Goal: Task Accomplishment & Management: Manage account settings

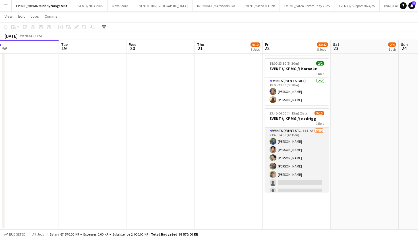
click at [292, 168] on app-card-role "Events (Event Staff) 11I 4A [DATE] 23:45-04:00 (4h15m) [PERSON_NAME] [PERSON_NA…" at bounding box center [297, 174] width 64 height 94
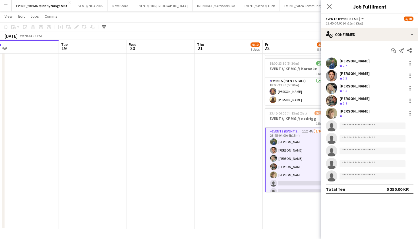
click at [363, 27] on app-options-switcher "Events (Event Staff) All roles Events (Event Staff) [DATE] 23:45-04:00 (4h15m) …" at bounding box center [369, 21] width 97 height 14
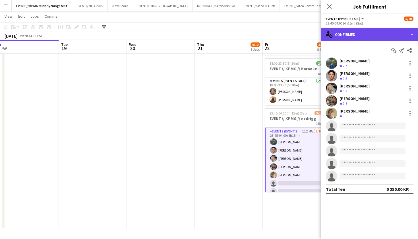
click at [360, 38] on div "single-neutral-actions-check-2 Confirmed" at bounding box center [369, 35] width 97 height 14
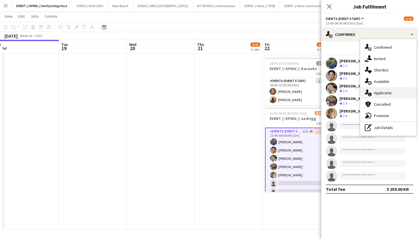
click at [387, 90] on div "single-neutral-actions-information Applicants" at bounding box center [388, 92] width 56 height 11
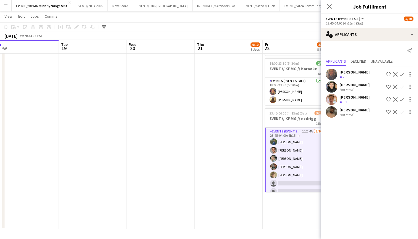
click at [334, 89] on app-user-avatar at bounding box center [331, 86] width 11 height 11
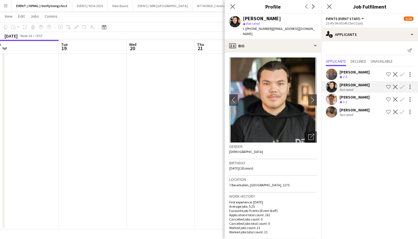
click at [332, 109] on app-user-avatar at bounding box center [331, 111] width 11 height 11
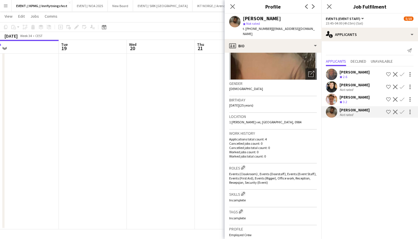
scroll to position [38, 0]
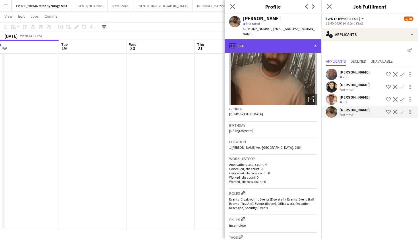
click at [280, 39] on div "profile Bio" at bounding box center [273, 46] width 97 height 14
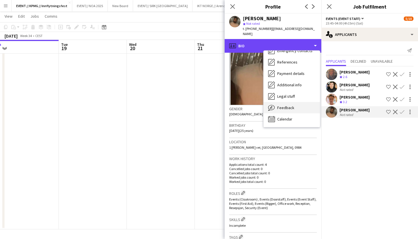
scroll to position [53, 0]
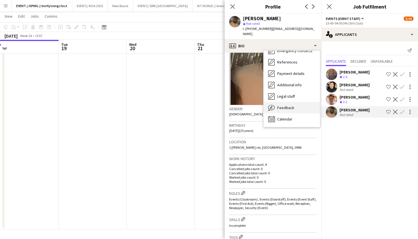
click at [292, 105] on span "Feedback" at bounding box center [285, 107] width 17 height 5
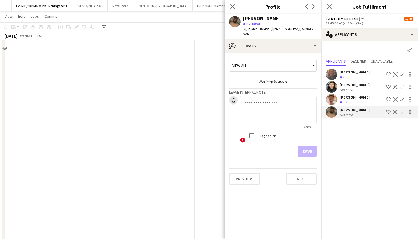
scroll to position [379, 0]
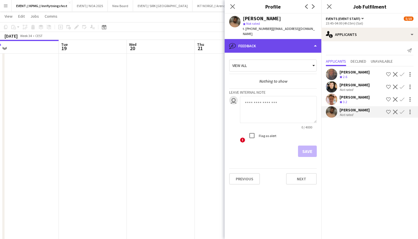
click at [281, 42] on div "bubble-pencil Feedback" at bounding box center [273, 46] width 97 height 14
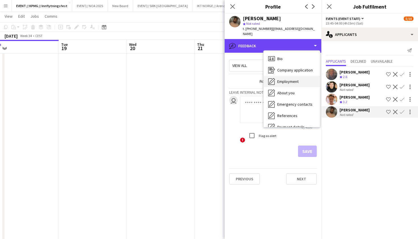
scroll to position [0, 0]
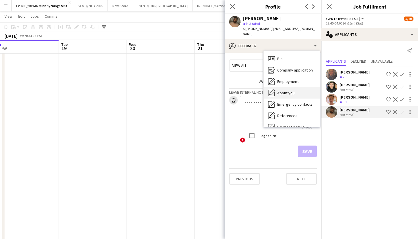
click at [285, 90] on span "About you" at bounding box center [285, 92] width 17 height 5
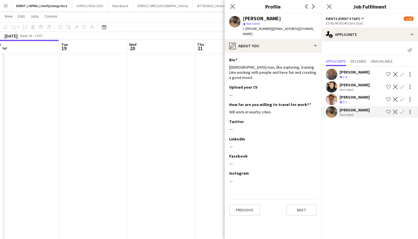
click at [346, 100] on span "3.2" at bounding box center [345, 102] width 4 height 4
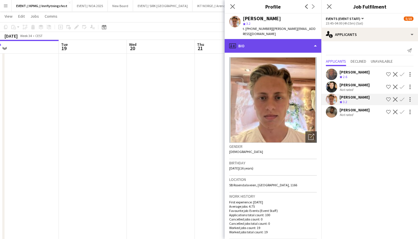
click at [284, 44] on div "profile Bio" at bounding box center [273, 46] width 97 height 14
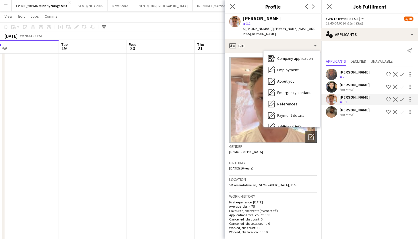
click at [296, 144] on div "Feedback Feedback" at bounding box center [292, 149] width 56 height 11
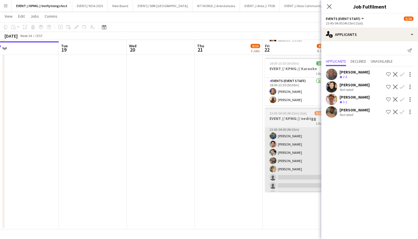
scroll to position [444, 0]
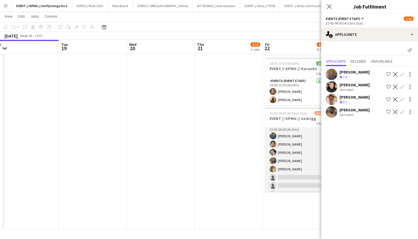
click at [295, 168] on app-card-role "Events (Event Staff) 11I 4A [DATE] 23:45-04:00 (4h15m) [PERSON_NAME] [PERSON_NA…" at bounding box center [297, 169] width 64 height 94
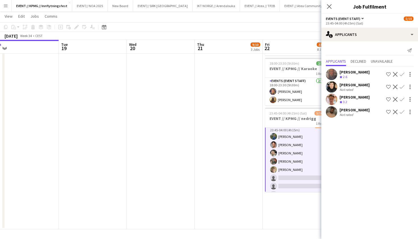
click at [402, 98] on app-icon "Confirm" at bounding box center [402, 99] width 5 height 5
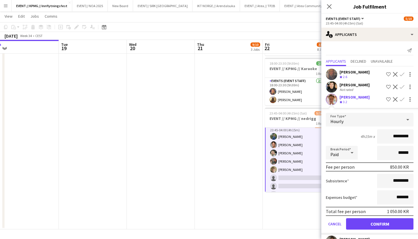
click at [391, 223] on button "Confirm" at bounding box center [379, 223] width 67 height 11
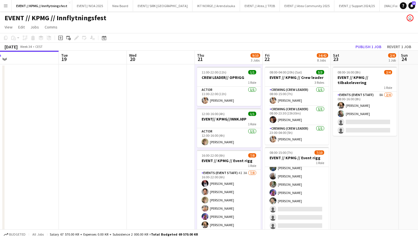
scroll to position [0, 0]
click at [363, 46] on button "Publish 1 job" at bounding box center [368, 46] width 30 height 7
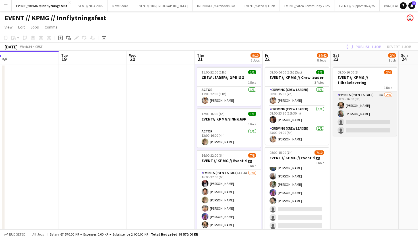
click at [359, 96] on app-card-role "Events (Event Staff) 8A [DATE] 08:00-16:00 (8h) [PERSON_NAME] [PERSON_NAME] sin…" at bounding box center [365, 114] width 64 height 44
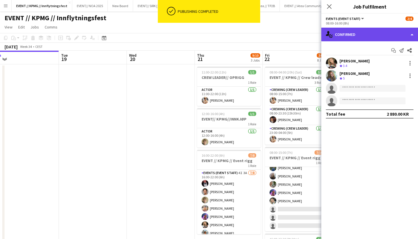
click at [371, 31] on div "single-neutral-actions-check-2 Confirmed" at bounding box center [369, 35] width 97 height 14
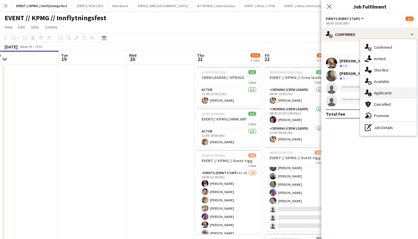
click at [394, 91] on div "single-neutral-actions-information Applicants" at bounding box center [388, 92] width 56 height 11
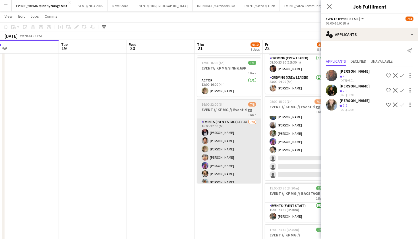
scroll to position [2, 0]
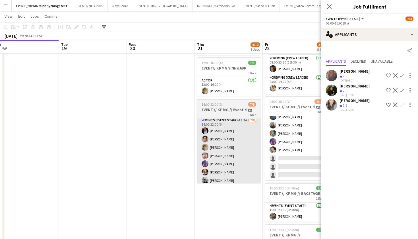
click at [239, 139] on app-card-role "Events (Event Staff) 4I 3A [DATE] 16:00-22:00 (6h) [PERSON_NAME] [PERSON_NAME] …" at bounding box center [229, 155] width 64 height 77
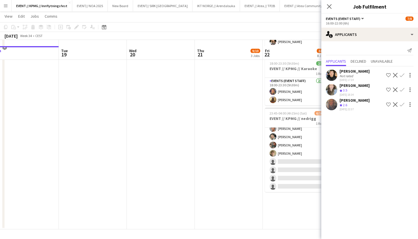
scroll to position [29, 0]
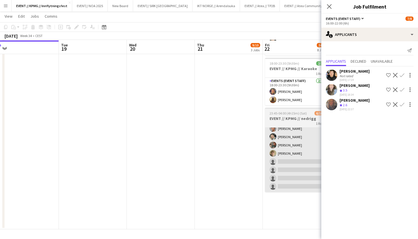
click at [303, 172] on app-card-role "Events (Event Staff) 11I 3A [DATE] 23:45-04:00 (4h15m) [PERSON_NAME] [PERSON_NA…" at bounding box center [297, 145] width 64 height 94
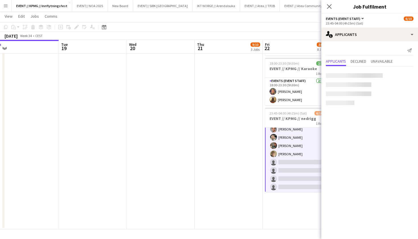
scroll to position [0, 0]
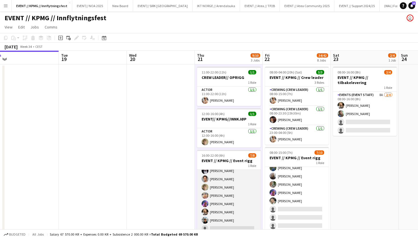
click at [236, 187] on app-card-role "Events (Event Staff) 4I 3A [DATE] 16:00-22:00 (6h) [PERSON_NAME] [PERSON_NAME] …" at bounding box center [229, 195] width 64 height 77
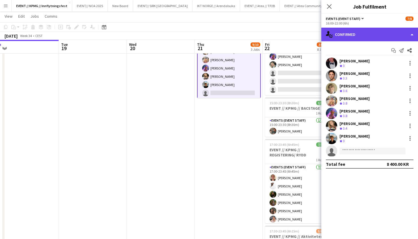
click at [361, 32] on div "single-neutral-actions-check-2 Confirmed" at bounding box center [369, 35] width 97 height 14
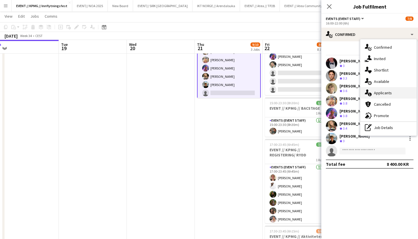
click at [388, 93] on div "single-neutral-actions-information Applicants" at bounding box center [388, 92] width 56 height 11
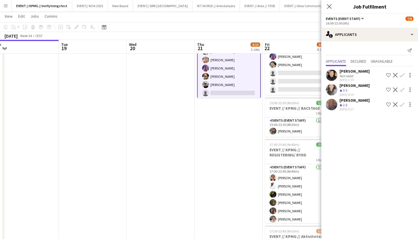
click at [233, 121] on app-date-cell "11:00-22:00 (11h) 1/1 CREW LEADER// OPRIGG 1 Role Actor [DATE] 11:00-22:00 (11h…" at bounding box center [229, 232] width 68 height 609
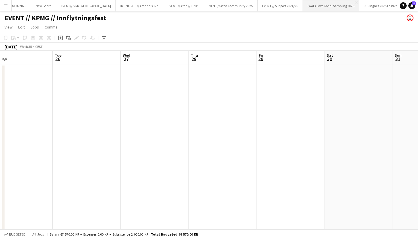
scroll to position [0, 77]
click at [7, 3] on button "Menu" at bounding box center [5, 5] width 11 height 11
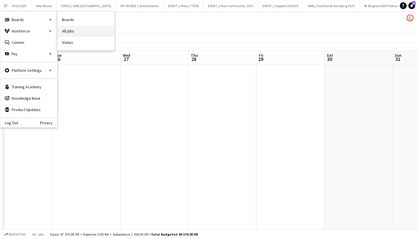
click at [69, 28] on link "All jobs" at bounding box center [85, 30] width 57 height 11
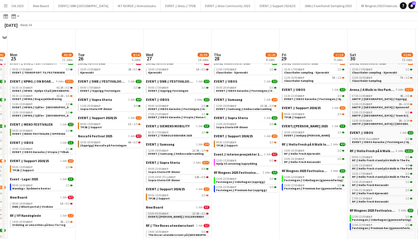
scroll to position [47, 0]
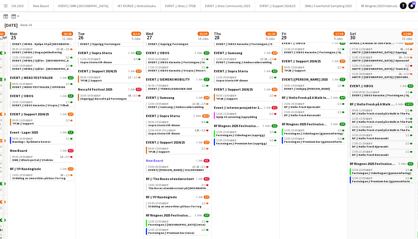
click at [159, 159] on span "New Board" at bounding box center [154, 160] width 17 height 4
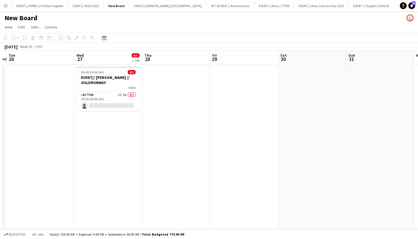
scroll to position [0, 197]
click at [108, 97] on app-card-role "Actor 2I 3A 0/1 05:00-09:00 (4h) single-neutral-actions" at bounding box center [110, 101] width 64 height 19
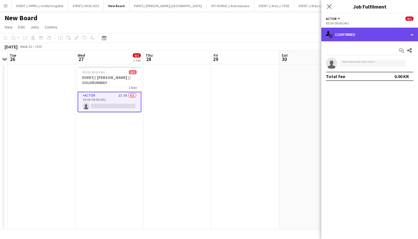
click at [403, 32] on div "single-neutral-actions-check-2 Confirmed" at bounding box center [369, 35] width 97 height 14
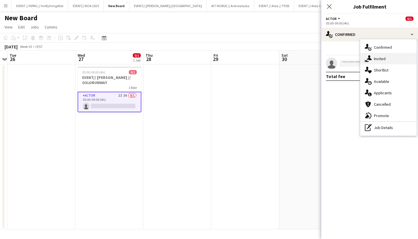
click at [406, 61] on div "single-neutral-actions-share-1 Invited" at bounding box center [388, 58] width 56 height 11
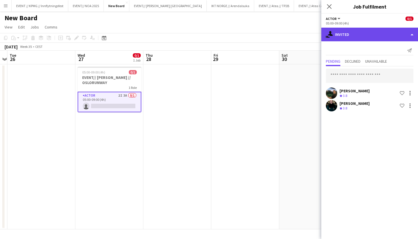
click at [364, 34] on div "single-neutral-actions-share-1 Invited" at bounding box center [369, 35] width 97 height 14
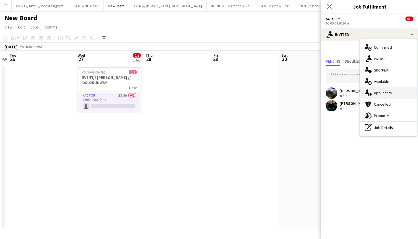
click at [396, 94] on div "single-neutral-actions-information Applicants" at bounding box center [388, 92] width 56 height 11
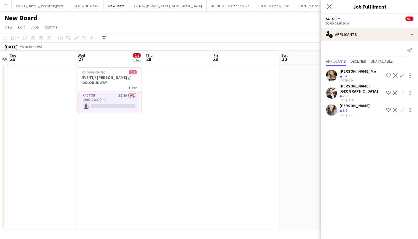
click at [336, 74] on app-user-avatar at bounding box center [331, 75] width 11 height 11
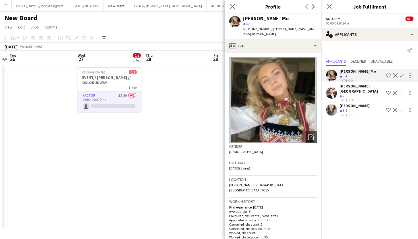
click at [331, 88] on app-user-avatar at bounding box center [331, 92] width 11 height 11
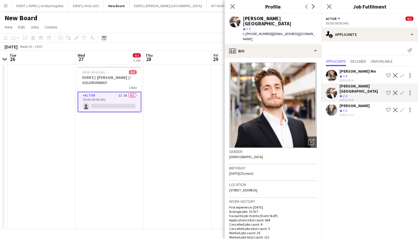
click at [223, 97] on app-date-cell at bounding box center [245, 146] width 68 height 165
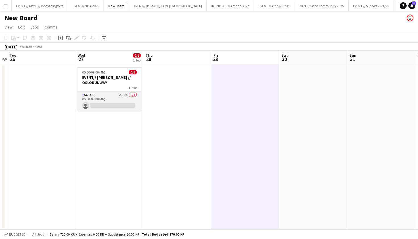
click at [110, 109] on app-card-role "Actor 2I 3A 0/1 05:00-09:00 (4h) single-neutral-actions" at bounding box center [110, 101] width 64 height 19
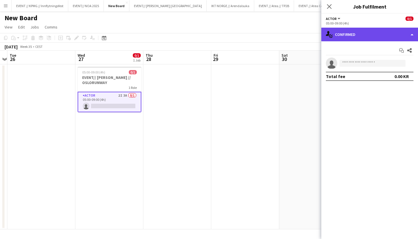
click at [383, 30] on div "single-neutral-actions-check-2 Confirmed" at bounding box center [369, 35] width 97 height 14
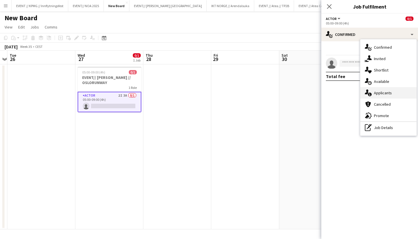
click at [387, 90] on div "single-neutral-actions-information Applicants" at bounding box center [388, 92] width 56 height 11
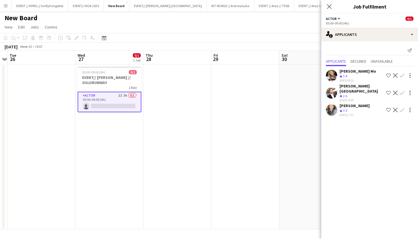
click at [339, 88] on div "Hans Torstein Lærum Crew rating 2.6 08-08-2025 19:08 Shortlist crew Decline Con…" at bounding box center [369, 92] width 97 height 19
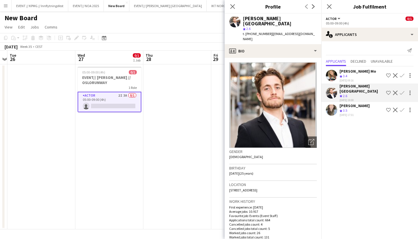
scroll to position [0, 0]
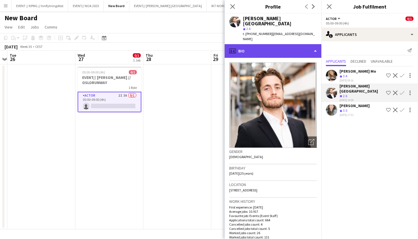
click at [295, 44] on div "profile Bio" at bounding box center [273, 51] width 97 height 14
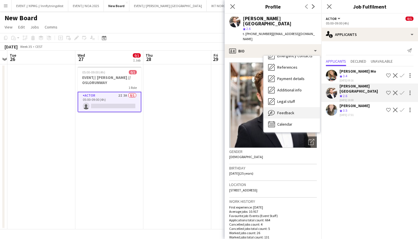
scroll to position [54, 0]
click at [293, 107] on div "Feedback Feedback" at bounding box center [292, 112] width 56 height 11
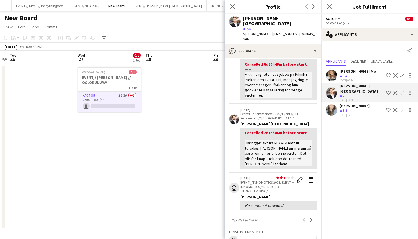
scroll to position [194, 0]
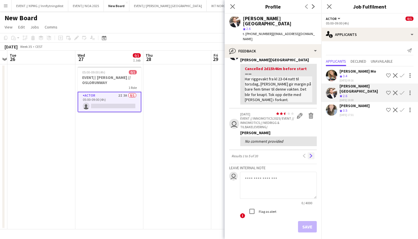
click at [310, 154] on app-icon "Next" at bounding box center [311, 156] width 4 height 4
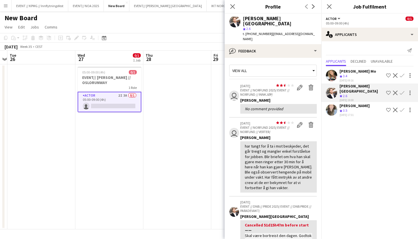
scroll to position [9, 0]
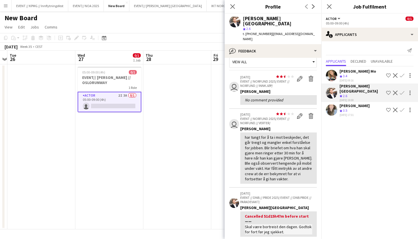
click at [128, 174] on app-date-cell "05:00-09:00 (4h) 0/1 EVENT// KARI TRAA // OSLORUNWAY 1 Role Actor 2I 3A 0/1 05:…" at bounding box center [109, 146] width 68 height 165
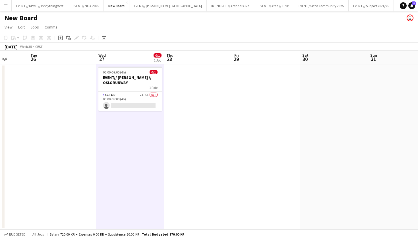
scroll to position [0, 164]
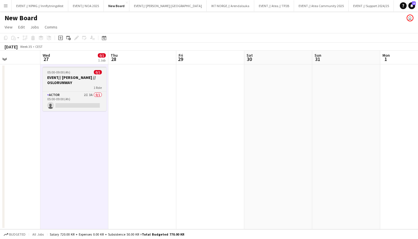
click at [84, 80] on h3 "EVENT// [PERSON_NAME] // OSLORUNWAY" at bounding box center [75, 80] width 64 height 10
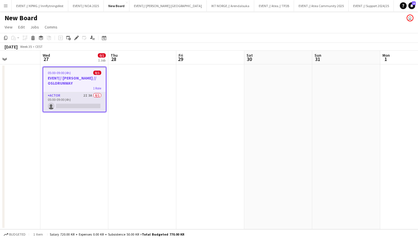
click at [85, 106] on app-card-role "Actor 2I 3A 0/1 05:00-09:00 (4h) single-neutral-actions" at bounding box center [74, 101] width 63 height 19
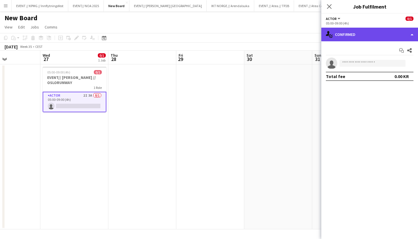
click at [360, 33] on div "single-neutral-actions-check-2 Confirmed" at bounding box center [369, 35] width 97 height 14
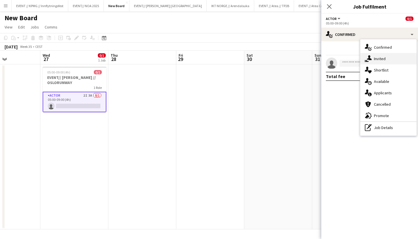
click at [387, 62] on div "single-neutral-actions-share-1 Invited" at bounding box center [388, 58] width 56 height 11
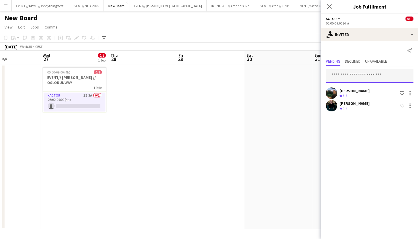
click at [359, 73] on input "text" at bounding box center [370, 76] width 88 height 14
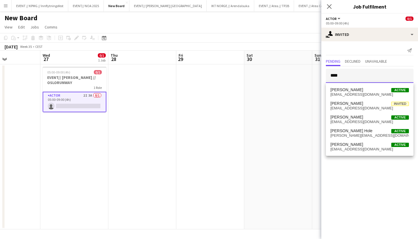
type input "****"
drag, startPoint x: 359, startPoint y: 73, endPoint x: 363, endPoint y: 147, distance: 74.9
click at [363, 147] on span "alexoyen45@gmail.com" at bounding box center [369, 149] width 78 height 5
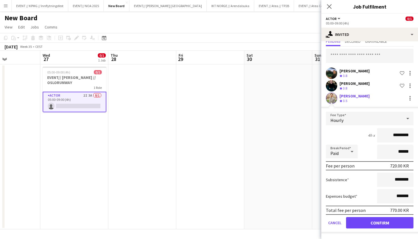
scroll to position [20, 0]
click at [381, 226] on button "Confirm" at bounding box center [379, 222] width 67 height 11
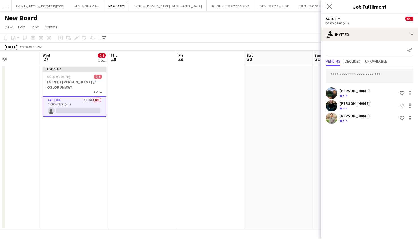
click at [375, 68] on div "Christian Smelhus Crew rating 3.8 Shortlist crew Kasper André Melås Crew rating…" at bounding box center [369, 95] width 97 height 59
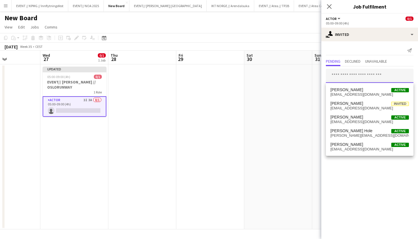
click at [359, 77] on input "text" at bounding box center [370, 76] width 88 height 14
type input "******"
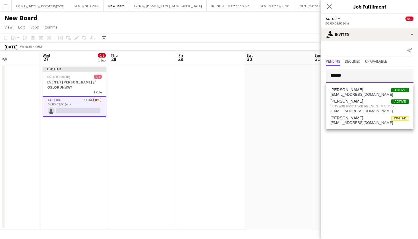
click at [371, 80] on input "******" at bounding box center [370, 76] width 88 height 14
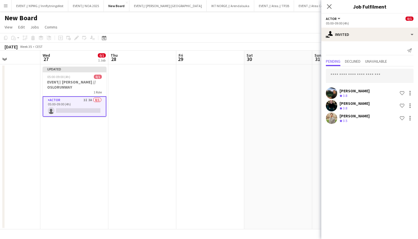
click at [319, 96] on app-date-cell at bounding box center [346, 146] width 68 height 165
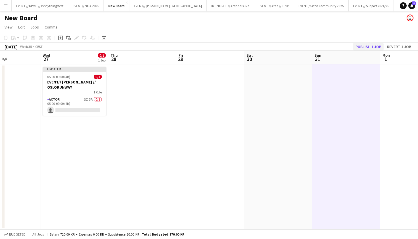
click at [369, 48] on button "Publish 1 job" at bounding box center [368, 46] width 30 height 7
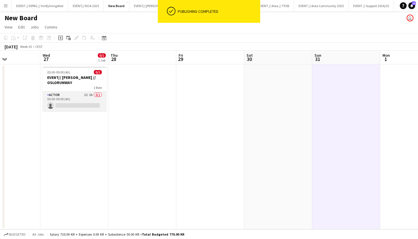
click at [78, 107] on app-card-role "Actor 3I 3A 0/1 05:00-09:00 (4h) single-neutral-actions" at bounding box center [75, 101] width 64 height 19
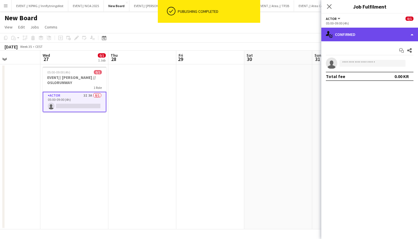
click at [365, 37] on div "single-neutral-actions-check-2 Confirmed" at bounding box center [369, 35] width 97 height 14
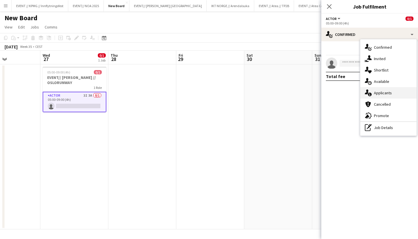
click at [386, 92] on div "single-neutral-actions-information Applicants" at bounding box center [388, 92] width 56 height 11
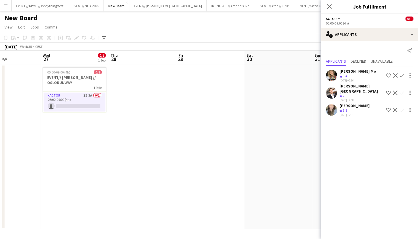
click at [183, 91] on app-date-cell at bounding box center [210, 146] width 68 height 165
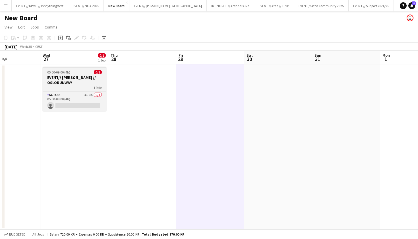
click at [84, 91] on div "Actor 3I 3A 0/1 05:00-09:00 (4h) single-neutral-actions" at bounding box center [75, 101] width 64 height 20
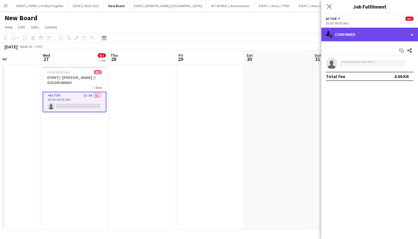
click at [349, 39] on div "single-neutral-actions-check-2 Confirmed" at bounding box center [369, 35] width 97 height 14
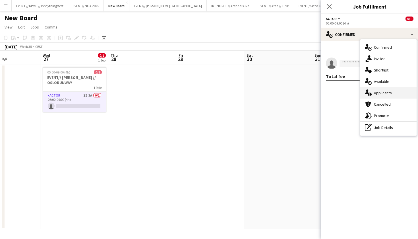
click at [390, 94] on div "single-neutral-actions-information Applicants" at bounding box center [388, 92] width 56 height 11
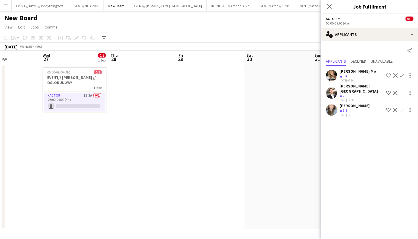
click at [333, 77] on app-user-avatar at bounding box center [331, 75] width 11 height 11
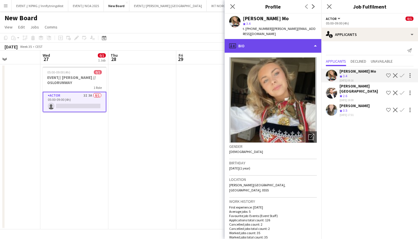
scroll to position [0, 0]
click at [293, 46] on div "profile Bio" at bounding box center [273, 46] width 97 height 14
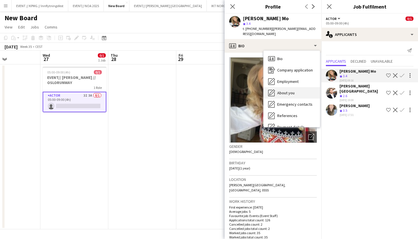
scroll to position [0, 0]
click at [304, 87] on div "About you About you" at bounding box center [292, 92] width 56 height 11
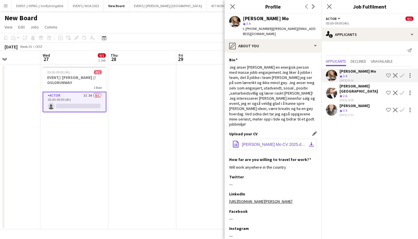
click at [265, 139] on button "office-file-sheet Marte Jensen Mo CV 2025.docx download-bottom" at bounding box center [273, 144] width 88 height 11
